Goal: Check status

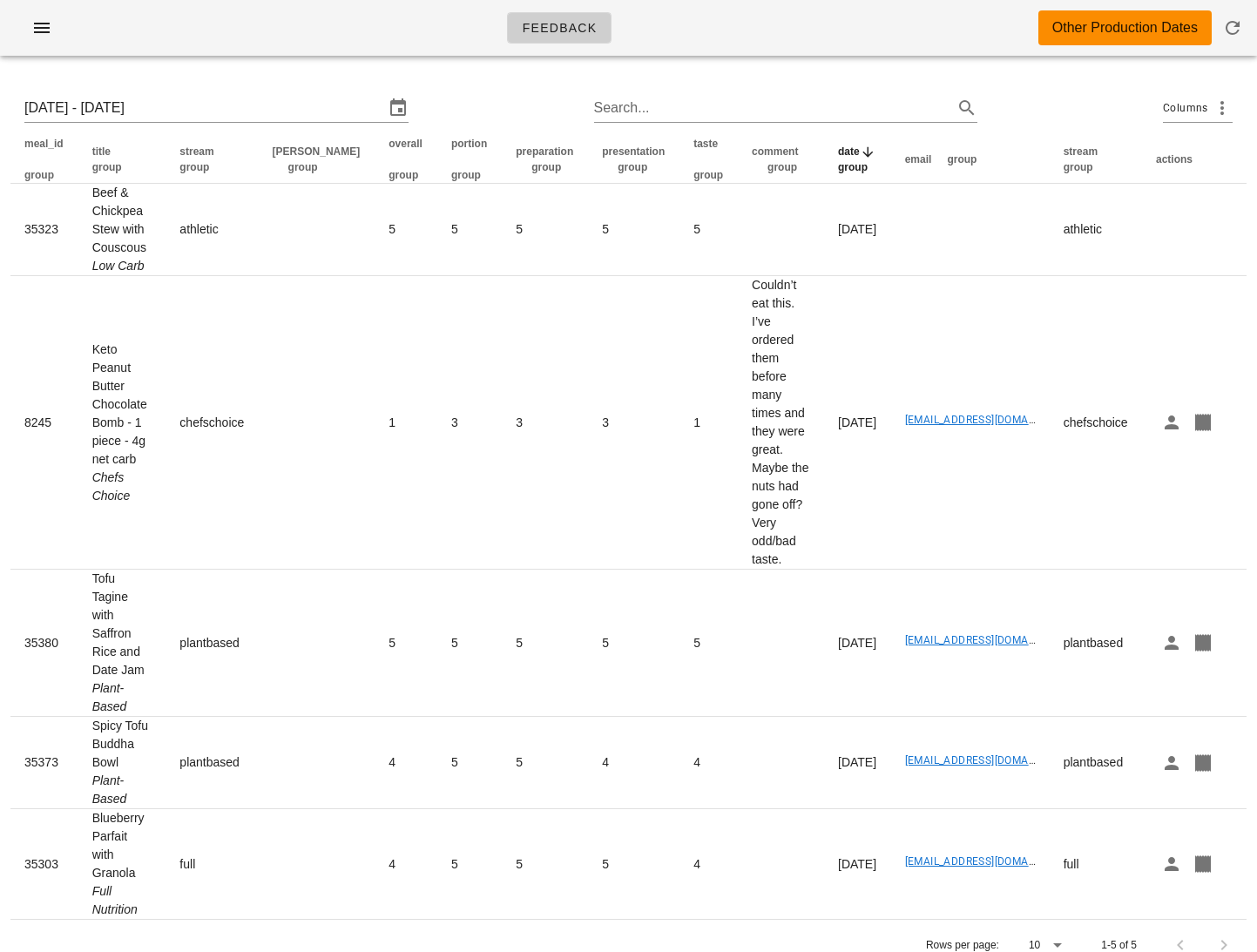
click at [169, 114] on input "[DATE] - [DATE]" at bounding box center [204, 108] width 360 height 28
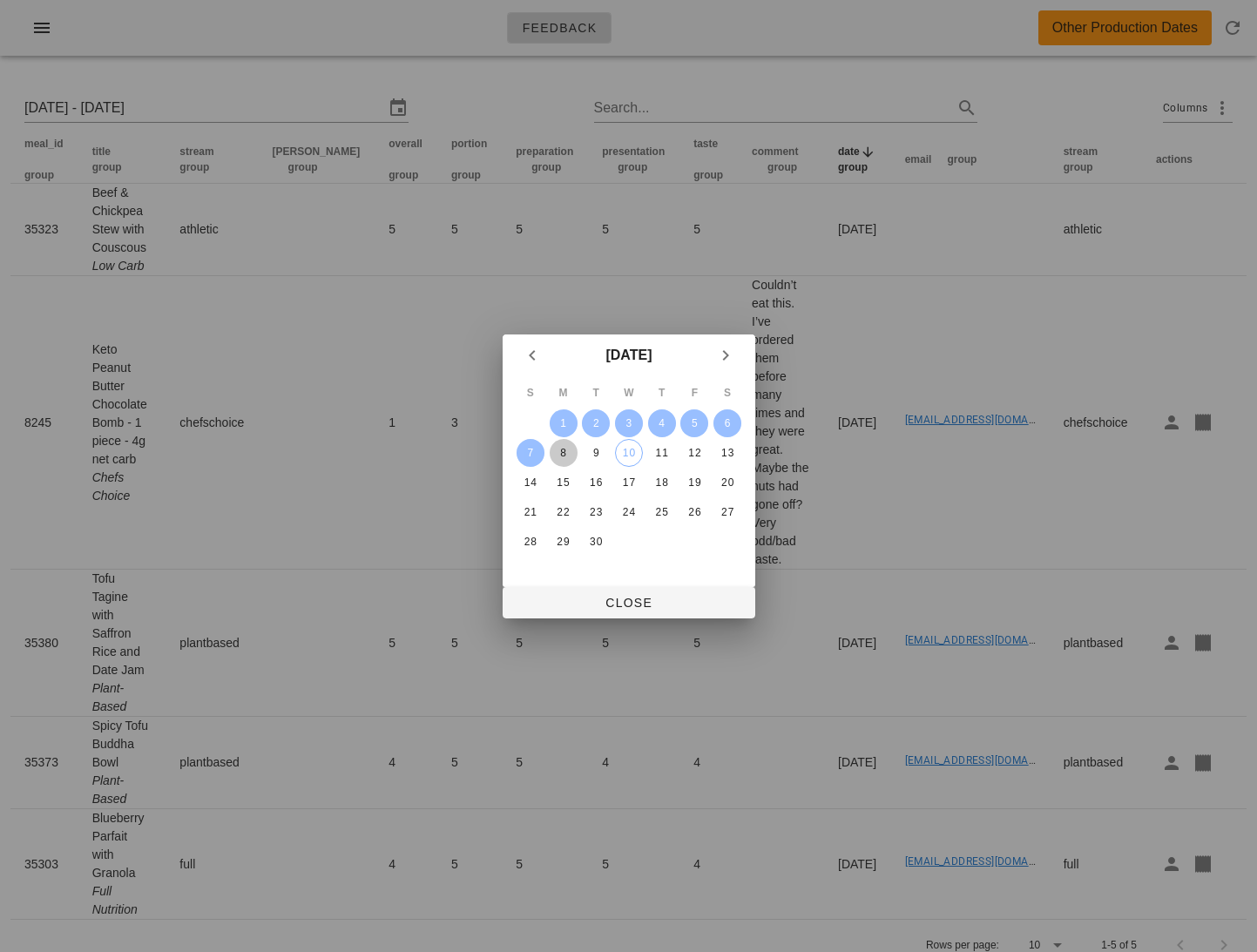
click at [551, 451] on div "8" at bounding box center [563, 453] width 28 height 12
click at [538, 469] on td "14" at bounding box center [530, 483] width 31 height 28
click at [538, 469] on button "14" at bounding box center [530, 483] width 28 height 28
type input "[DATE] - [DATE]"
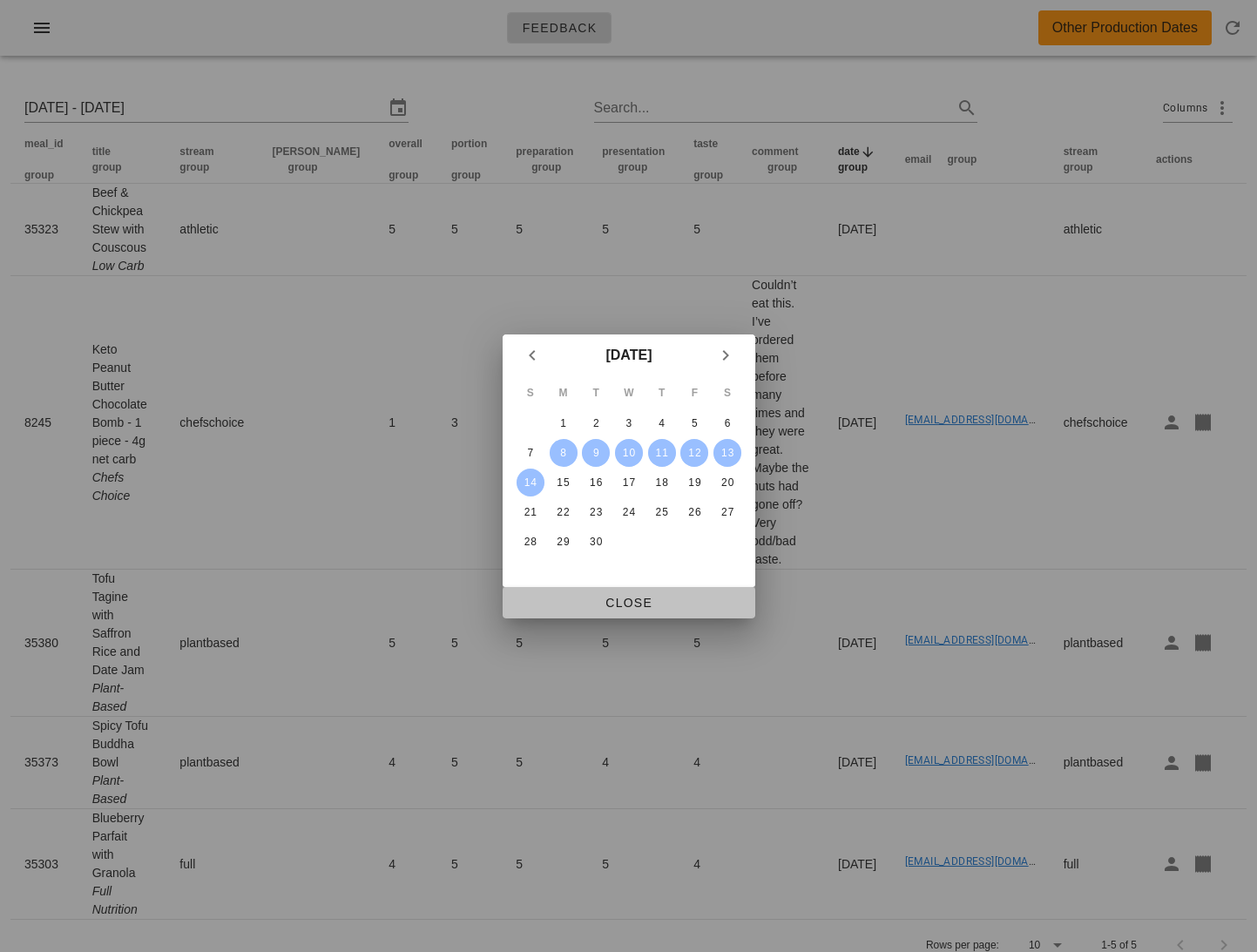
click at [641, 608] on span "Close" at bounding box center [629, 602] width 225 height 14
